Goal: Navigation & Orientation: Find specific page/section

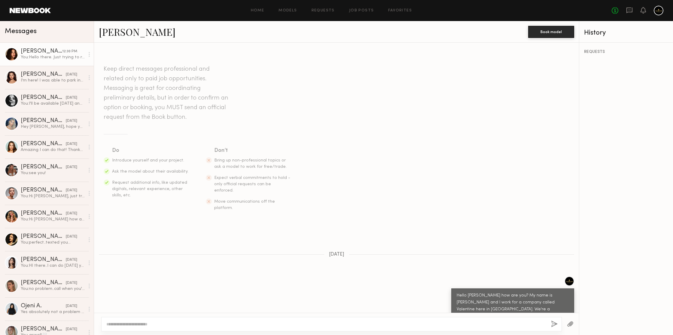
scroll to position [560, 0]
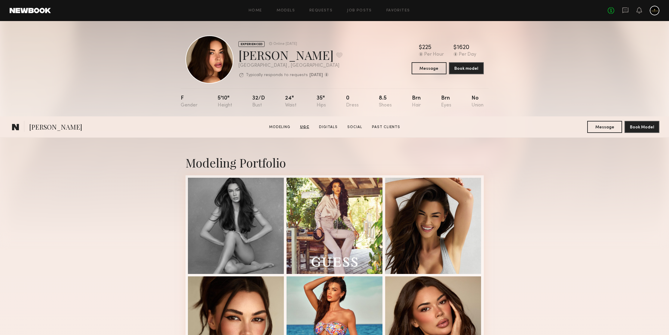
scroll to position [855, 0]
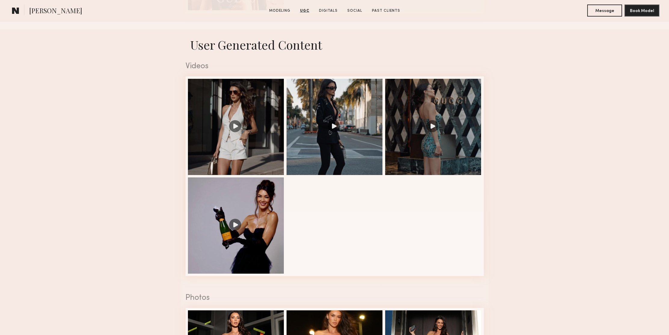
click at [616, 159] on nb-model-profile-ugc-container "User Generated Content Videos 1 of 4 Photos 1 of 7" at bounding box center [334, 324] width 669 height 591
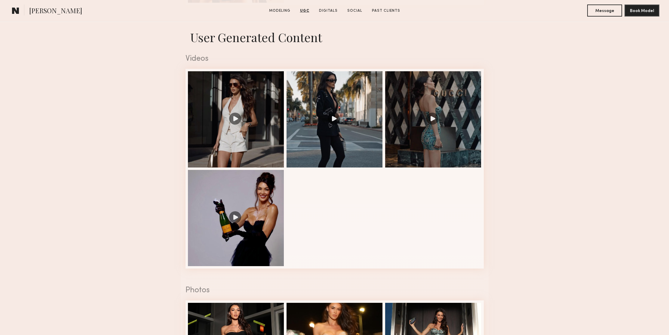
scroll to position [869, 0]
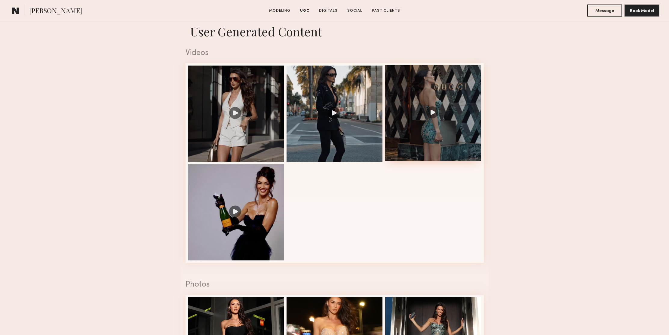
click at [431, 115] on div at bounding box center [433, 113] width 96 height 96
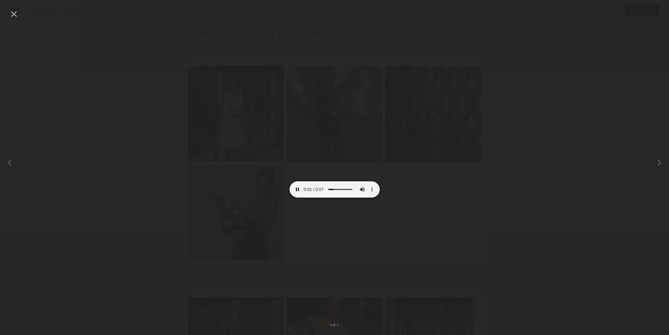
click at [14, 13] on div at bounding box center [14, 14] width 10 height 10
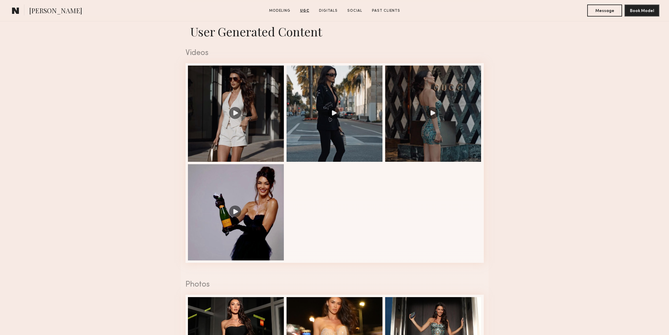
click at [97, 119] on nb-model-profile-ugc-container "User Generated Content Videos 3 of 4 Photos 1 of 7" at bounding box center [334, 311] width 669 height 591
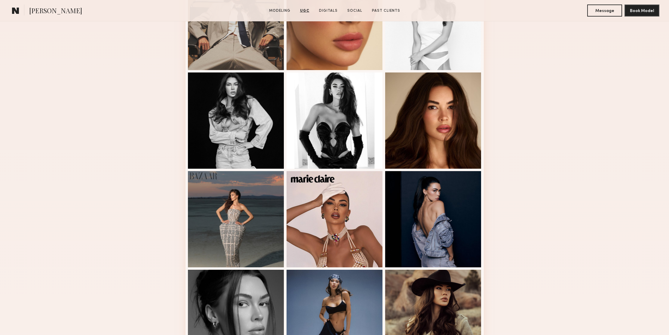
scroll to position [0, 0]
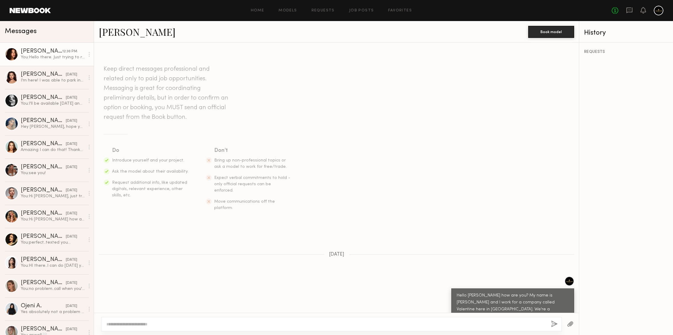
scroll to position [560, 0]
